Goal: Transaction & Acquisition: Purchase product/service

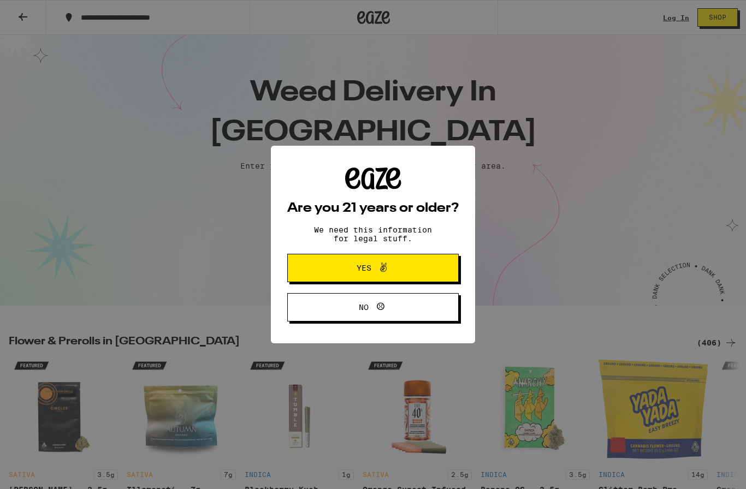
click at [374, 272] on span at bounding box center [380, 268] width 19 height 14
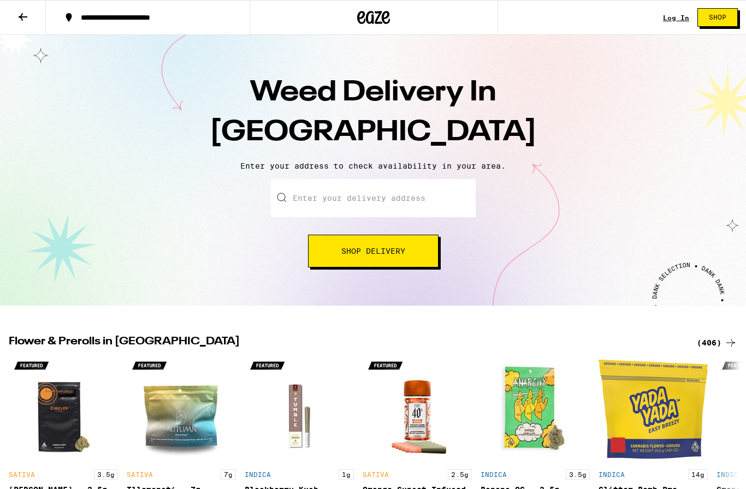
click at [389, 193] on input "Enter your delivery address" at bounding box center [373, 198] width 205 height 38
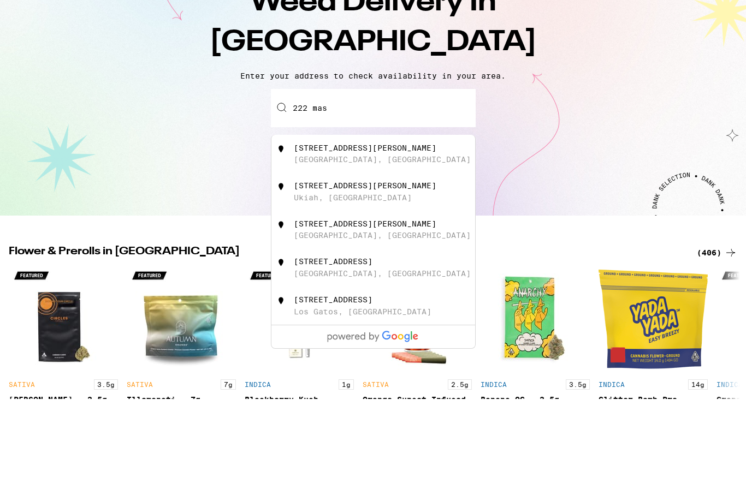
click at [360, 245] on div "[GEOGRAPHIC_DATA], [GEOGRAPHIC_DATA]" at bounding box center [382, 249] width 177 height 9
type input "[STREET_ADDRESS][PERSON_NAME]"
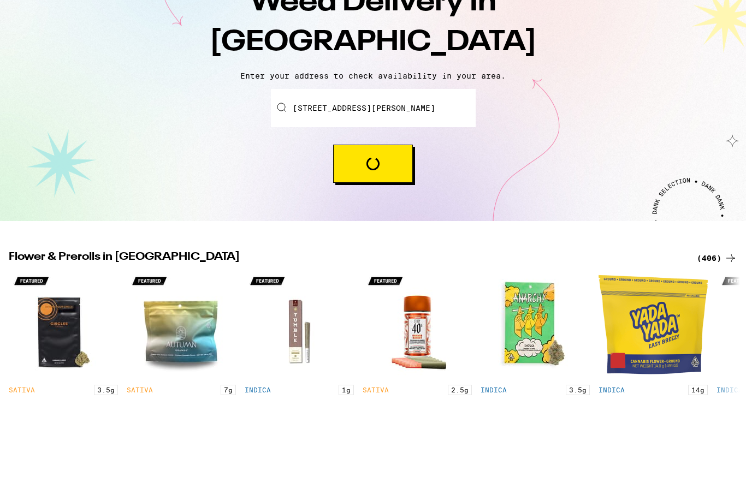
scroll to position [90, 0]
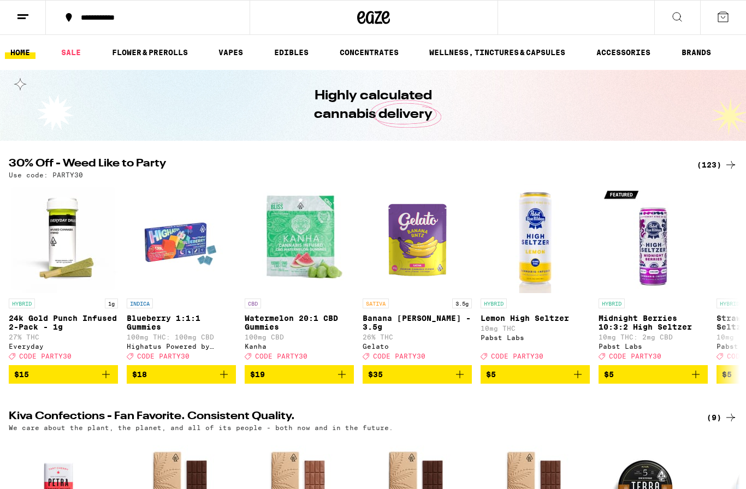
click at [287, 55] on link "EDIBLES" at bounding box center [291, 52] width 45 height 13
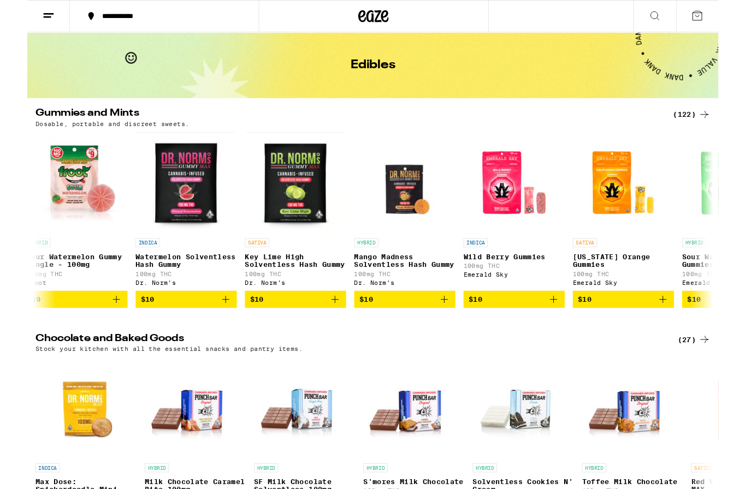
scroll to position [0, 952]
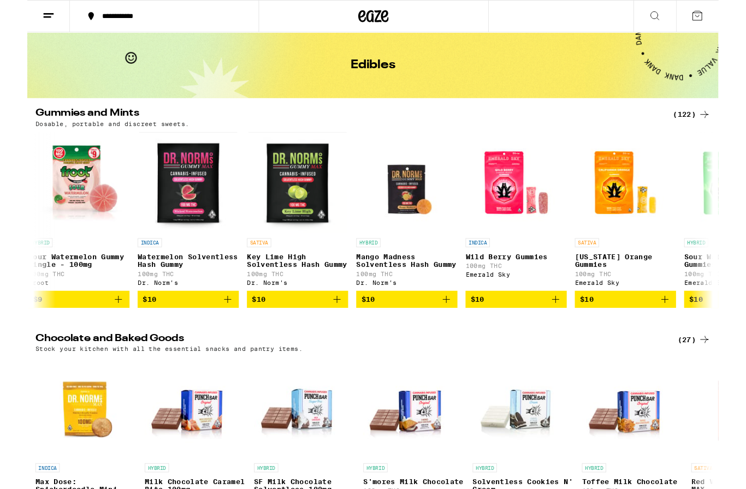
click at [221, 330] on icon "Add to bag" at bounding box center [216, 323] width 13 height 13
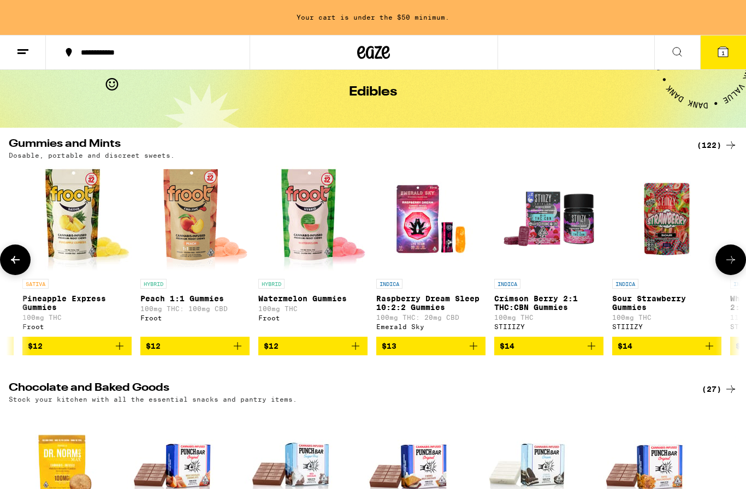
scroll to position [0, 0]
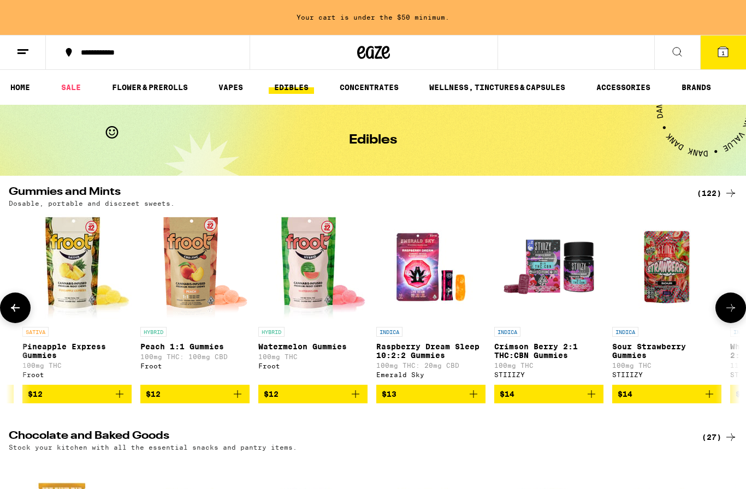
click at [229, 90] on link "VAPES" at bounding box center [231, 87] width 36 height 13
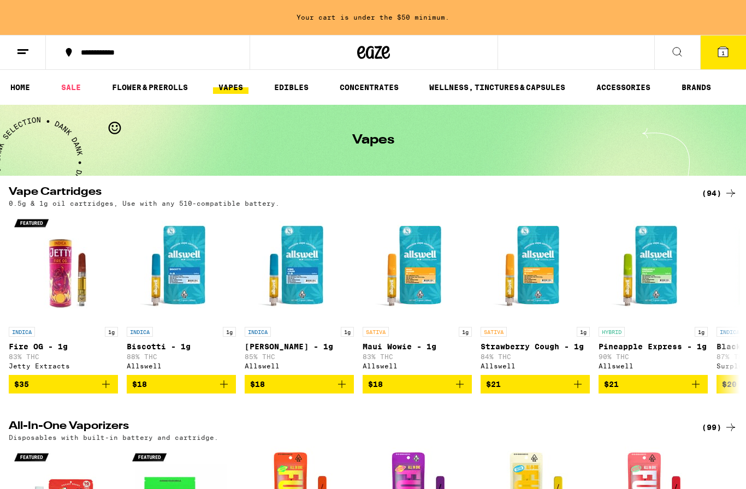
click at [720, 191] on div "(94)" at bounding box center [720, 193] width 36 height 13
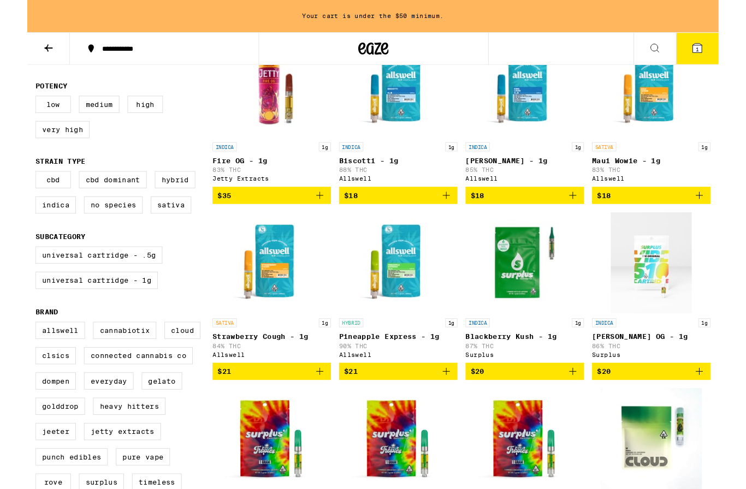
scroll to position [155, 0]
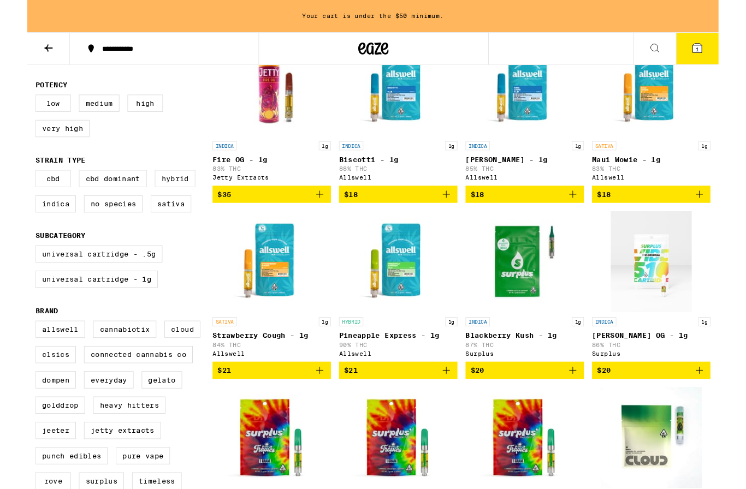
click at [25, 229] on label "Indica" at bounding box center [31, 220] width 44 height 19
click at [11, 186] on input "Indica" at bounding box center [11, 185] width 1 height 1
checkbox input "true"
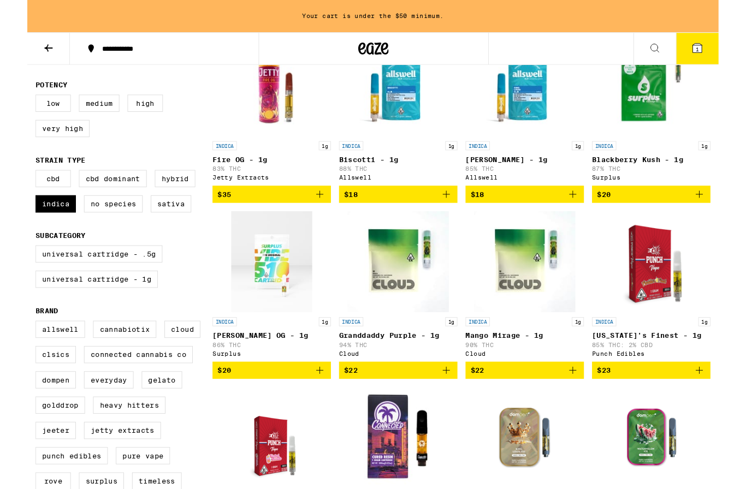
click at [157, 202] on label "Hybrid" at bounding box center [160, 193] width 44 height 19
click at [11, 186] on input "Hybrid" at bounding box center [11, 185] width 1 height 1
checkbox input "true"
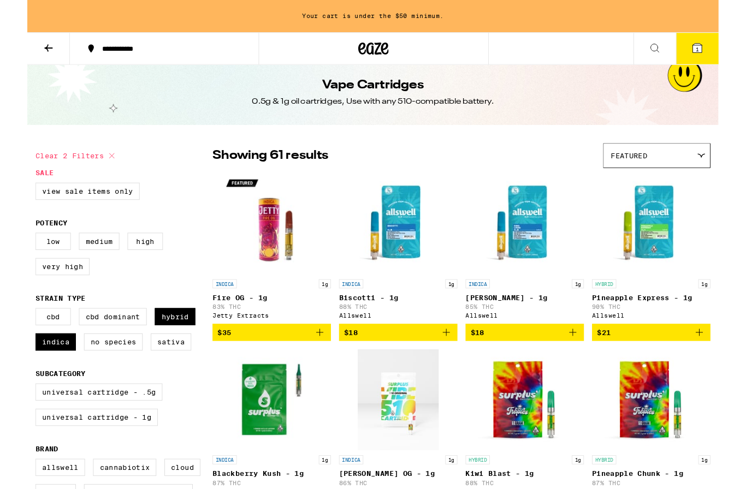
scroll to position [10, 0]
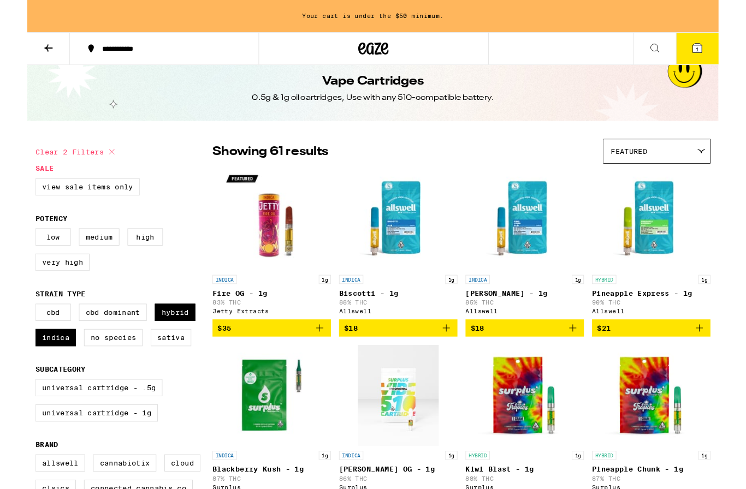
click at [16, 48] on button at bounding box center [23, 53] width 46 height 34
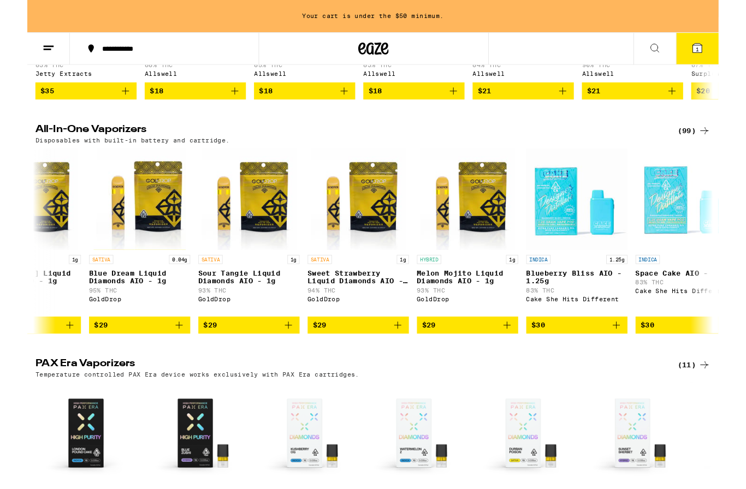
scroll to position [0, 2303]
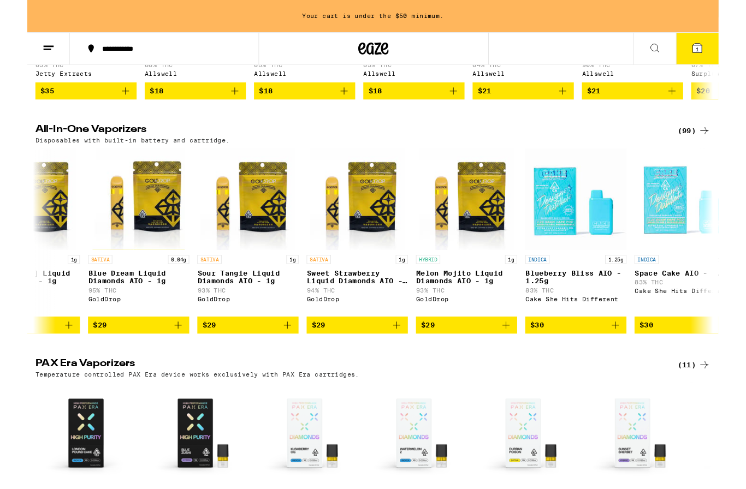
click at [28, 146] on h2 "All-In-One Vaporizers" at bounding box center [346, 141] width 675 height 13
click at [42, 155] on p "Disposables with built-in battery and cartridge." at bounding box center [114, 151] width 210 height 7
click at [722, 147] on div "(99)" at bounding box center [720, 141] width 36 height 13
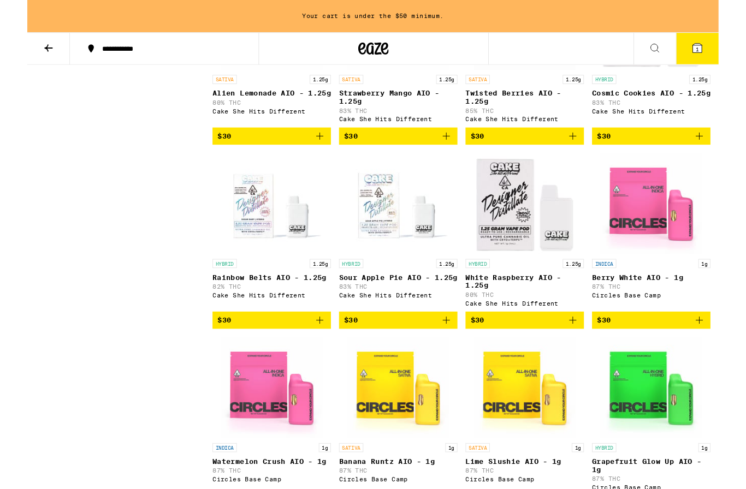
scroll to position [1616, 0]
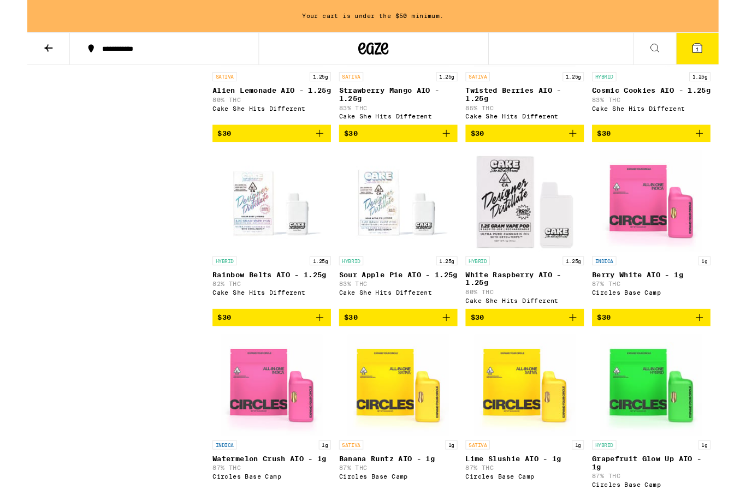
click at [452, 350] on icon "Add to bag" at bounding box center [452, 342] width 13 height 13
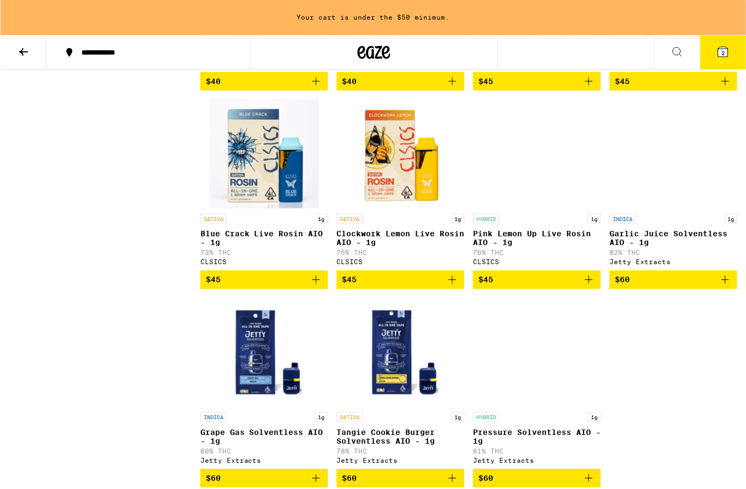
scroll to position [4661, 0]
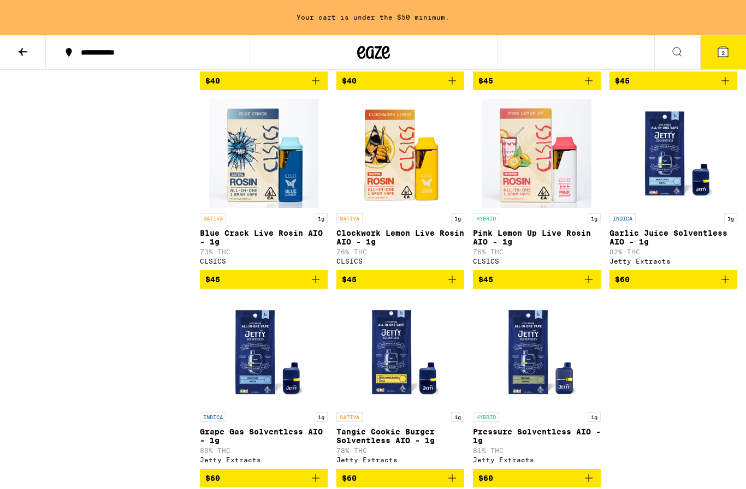
click at [731, 87] on icon "Add to bag" at bounding box center [725, 80] width 13 height 13
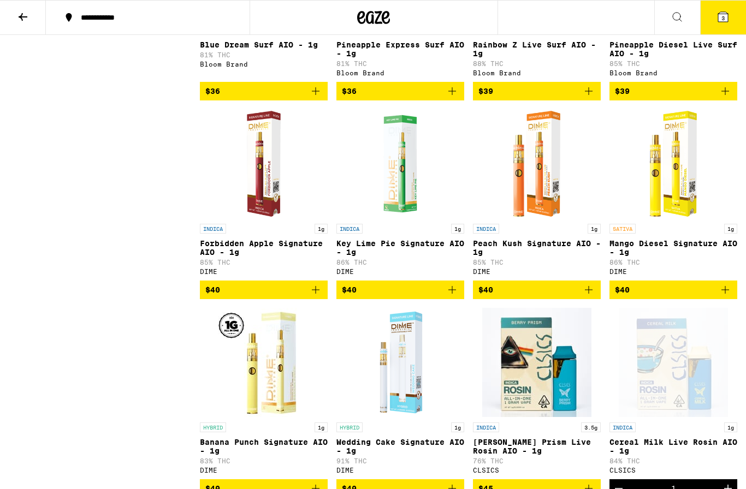
scroll to position [4214, 0]
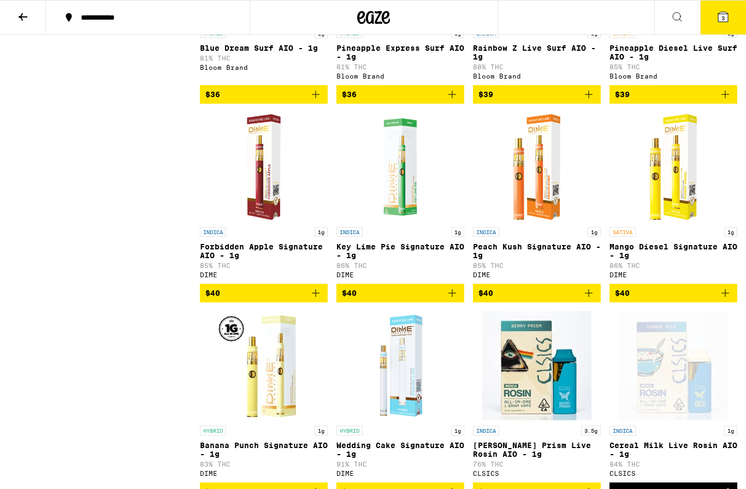
click at [585, 101] on icon "Add to bag" at bounding box center [588, 94] width 13 height 13
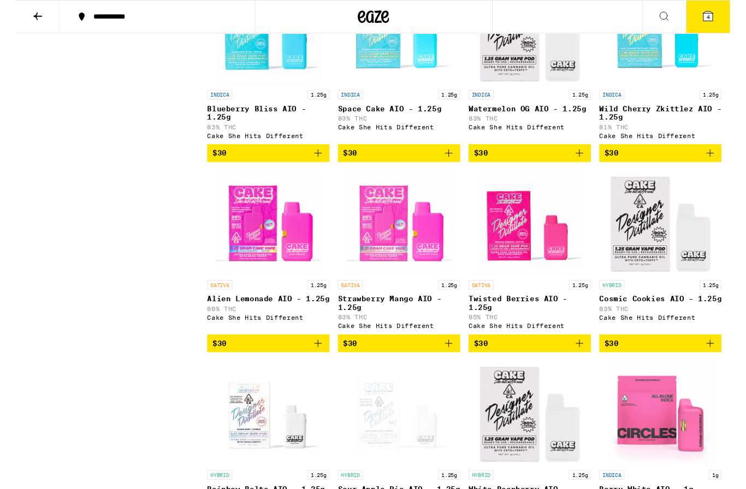
scroll to position [1349, 0]
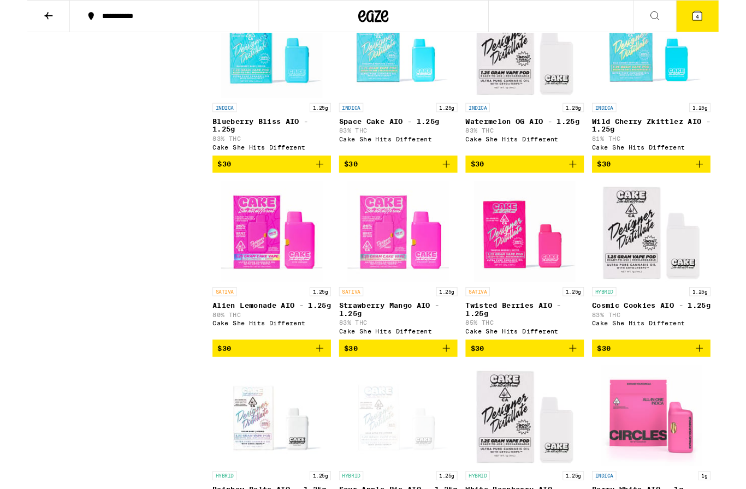
click at [726, 184] on icon "Add to bag" at bounding box center [725, 177] width 13 height 13
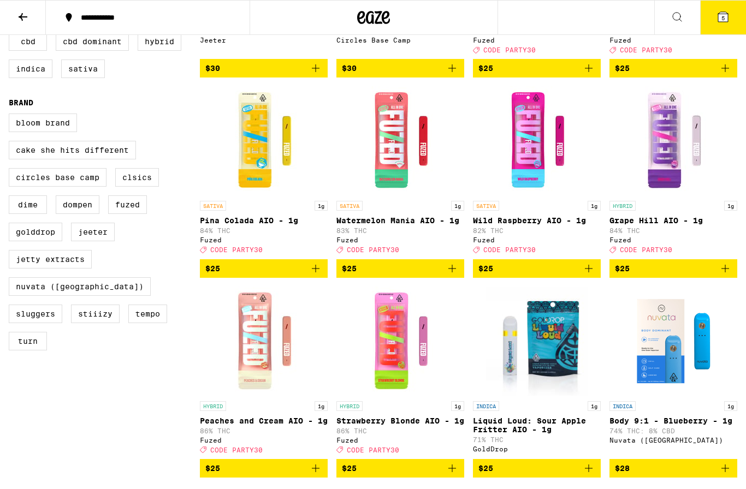
scroll to position [271, 0]
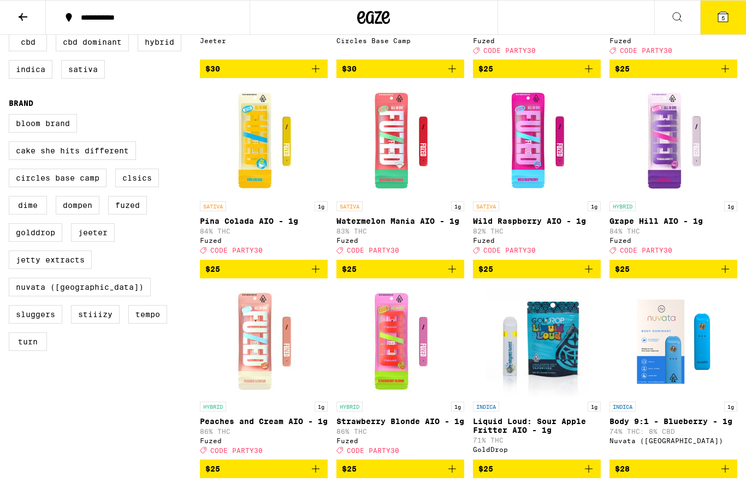
click at [726, 16] on icon at bounding box center [723, 17] width 10 height 10
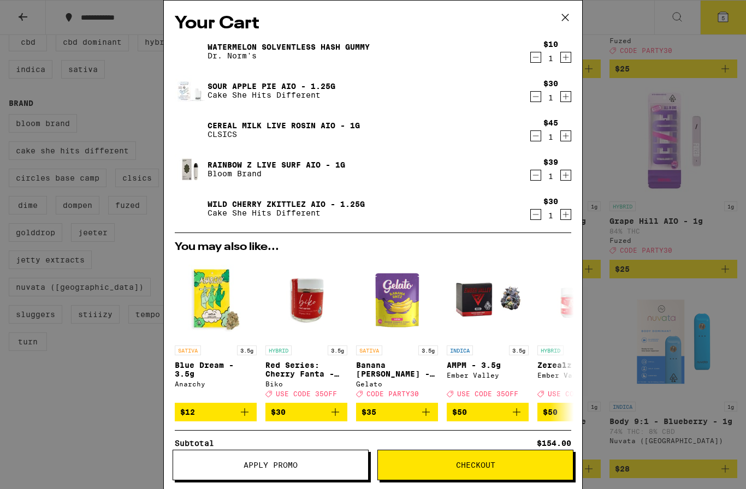
click at [539, 137] on icon "Decrement" at bounding box center [536, 135] width 10 height 13
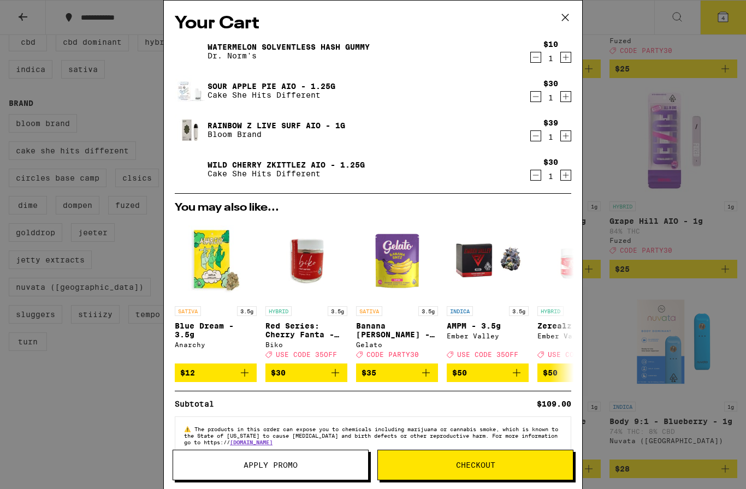
click at [539, 137] on icon "Decrement" at bounding box center [536, 135] width 10 height 13
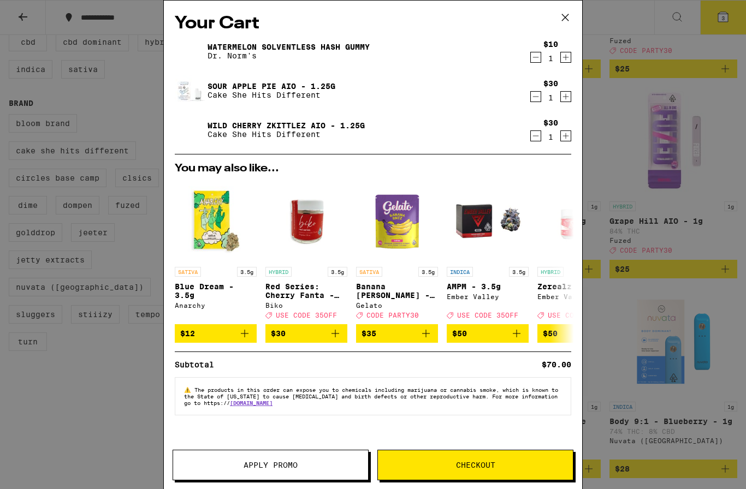
click at [453, 465] on span "Checkout" at bounding box center [475, 466] width 195 height 8
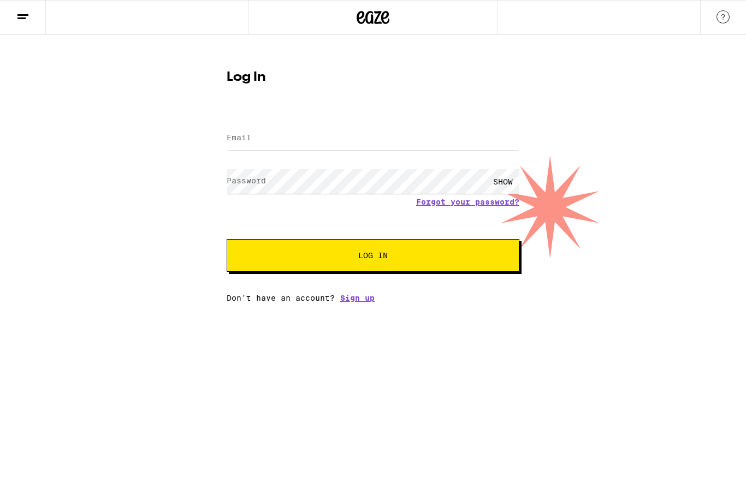
click at [364, 302] on link "Sign up" at bounding box center [357, 298] width 34 height 9
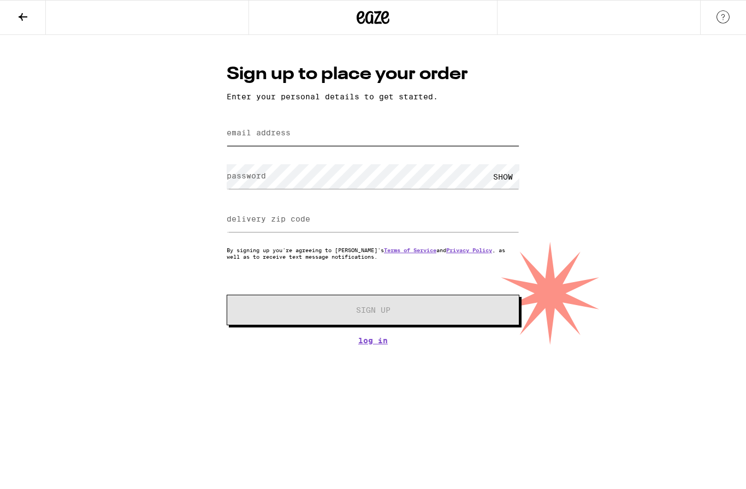
click at [373, 132] on input "email address" at bounding box center [373, 133] width 293 height 25
type input "[EMAIL_ADDRESS][DOMAIN_NAME]"
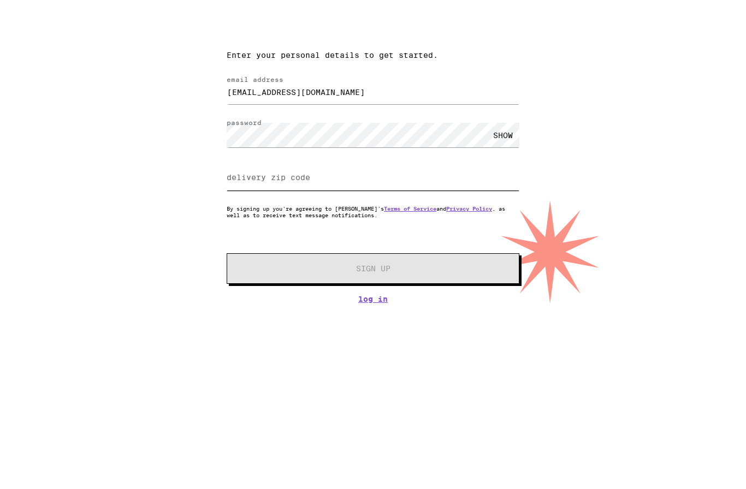
click at [406, 208] on input "delivery zip code" at bounding box center [373, 220] width 293 height 25
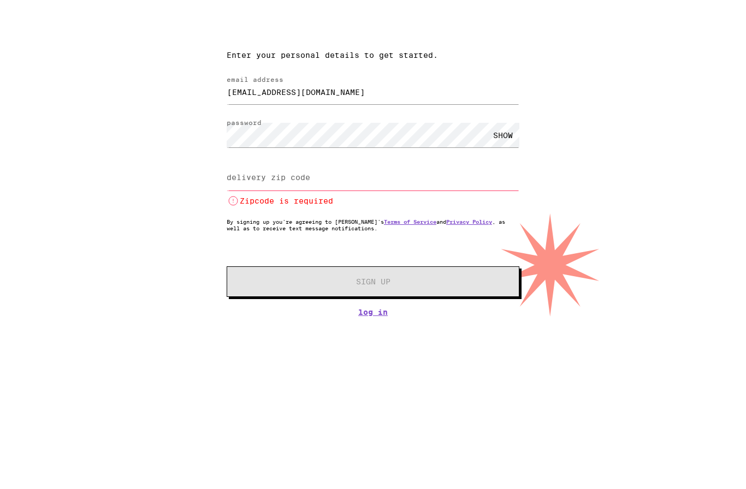
click at [311, 208] on input "delivery zip code" at bounding box center [373, 220] width 293 height 25
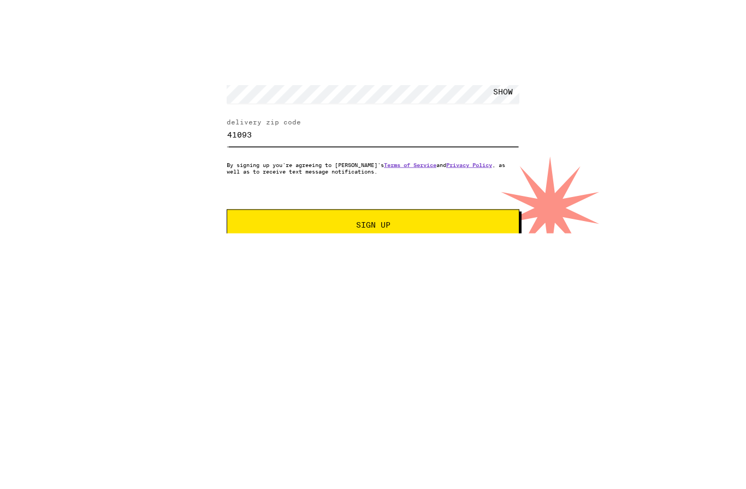
type input "41093"
click at [494, 295] on button "Sign Up" at bounding box center [373, 310] width 293 height 31
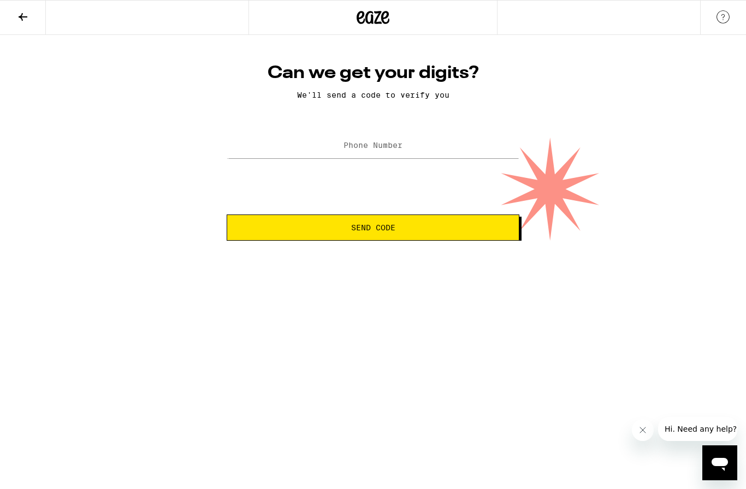
click at [403, 147] on label "Phone Number" at bounding box center [373, 145] width 59 height 9
type input "[PHONE_NUMBER]"
click at [423, 232] on span "Send Code" at bounding box center [373, 228] width 274 height 8
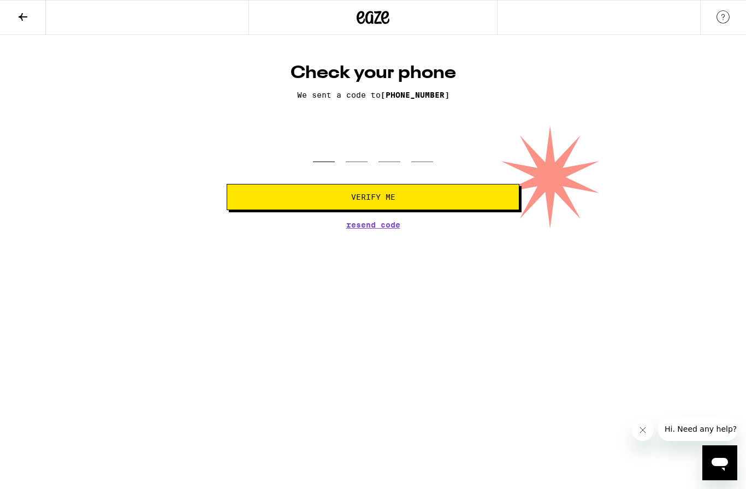
click at [318, 162] on input "tel" at bounding box center [324, 146] width 22 height 32
type input "2"
type input "9"
type input "0"
type input "4"
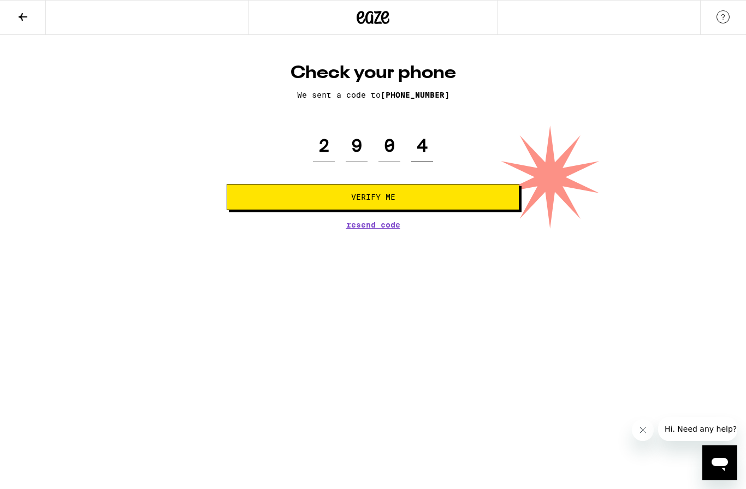
click at [373, 206] on button "Verify Me" at bounding box center [373, 197] width 293 height 26
click at [373, 209] on button "Verify Me" at bounding box center [373, 197] width 293 height 26
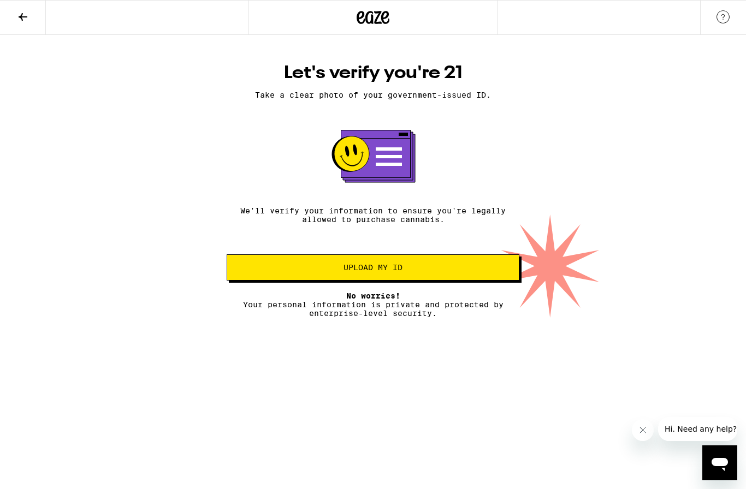
click at [361, 271] on span "Upload my ID" at bounding box center [373, 268] width 59 height 8
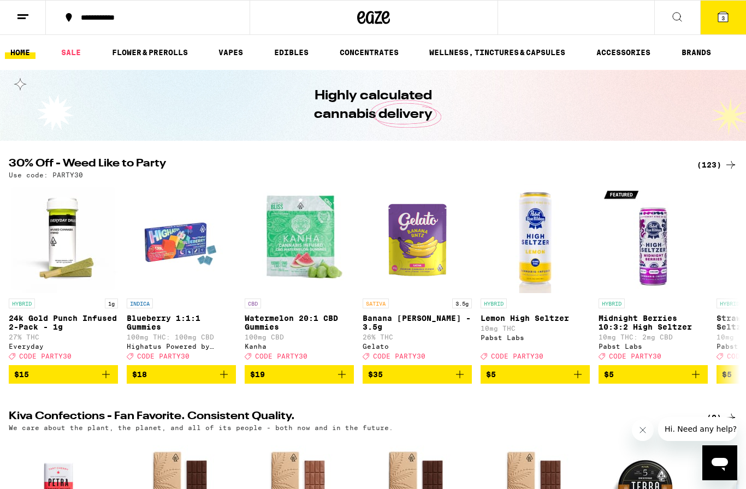
click at [729, 12] on icon at bounding box center [723, 16] width 13 height 13
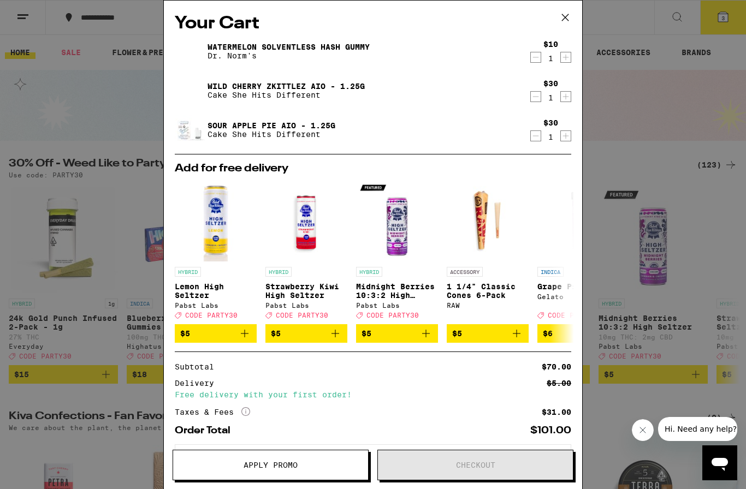
click at [247, 468] on span "Apply Promo" at bounding box center [271, 466] width 54 height 8
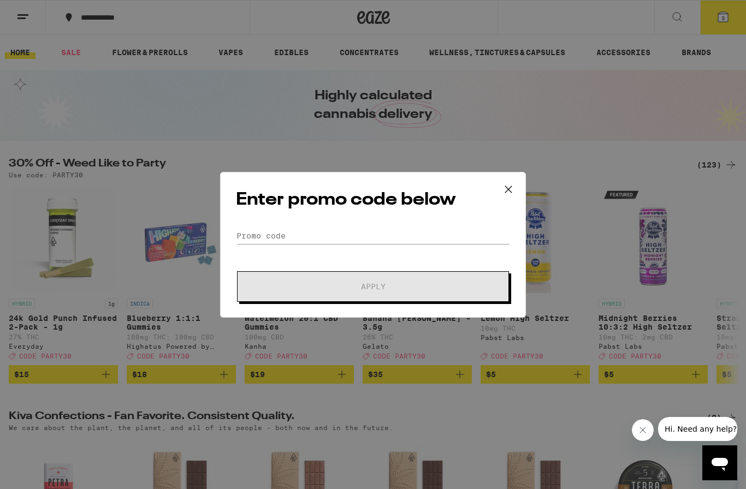
click at [506, 190] on icon at bounding box center [508, 189] width 7 height 7
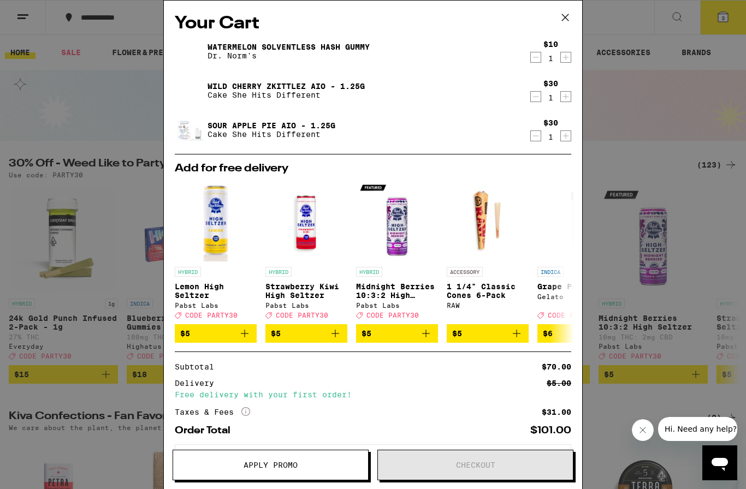
click at [572, 102] on div "Your Cart Watermelon Solventless Hash Gummy Dr. Norm's $10 1 Wild Cherry Zkittl…" at bounding box center [373, 229] width 418 height 456
click at [703, 147] on div "Your Cart Watermelon Solventless Hash Gummy Dr. Norm's $10 1 Wild Cherry Zkittl…" at bounding box center [373, 244] width 746 height 489
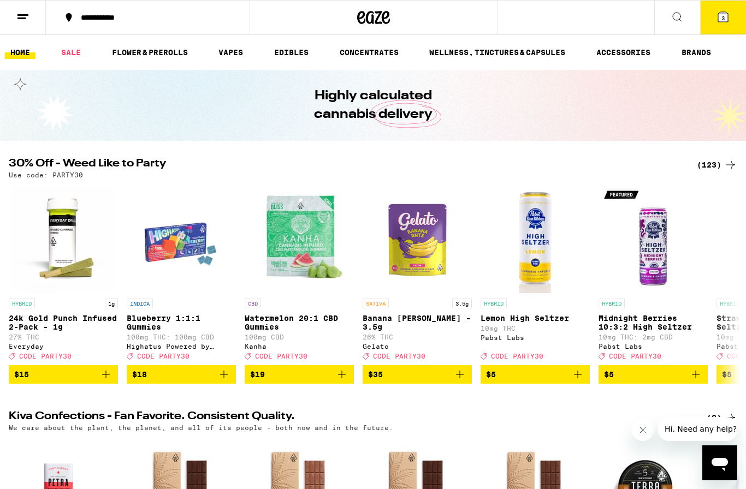
click at [720, 20] on icon at bounding box center [723, 17] width 10 height 10
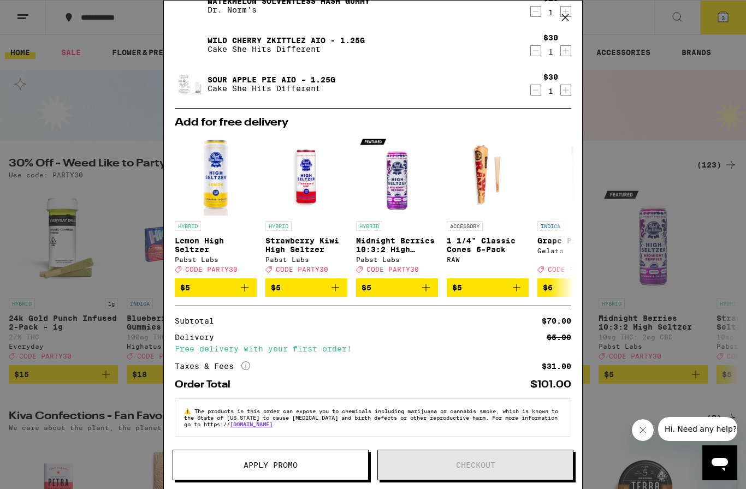
scroll to position [59, 0]
click at [641, 142] on div "Your Cart Watermelon Solventless Hash Gummy Dr. Norm's $10 1 Wild Cherry Zkittl…" at bounding box center [373, 244] width 746 height 489
